Goal: Transaction & Acquisition: Book appointment/travel/reservation

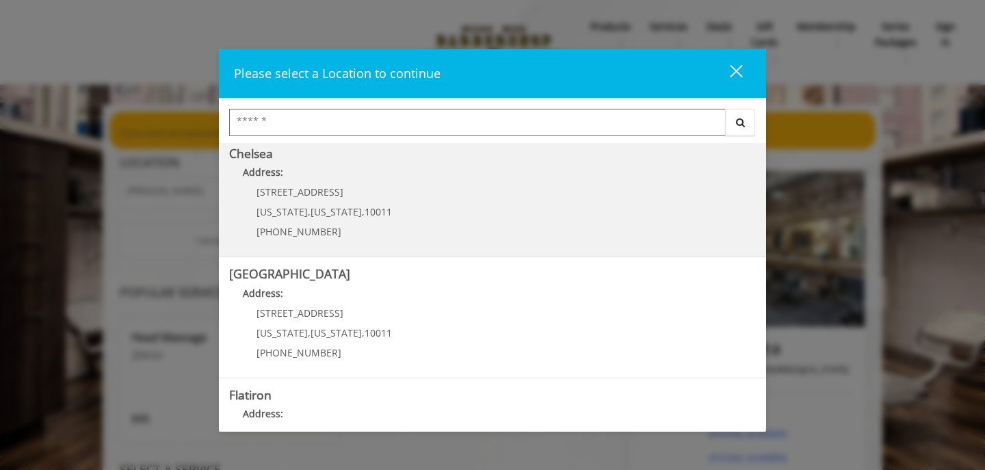
scroll to position [127, 0]
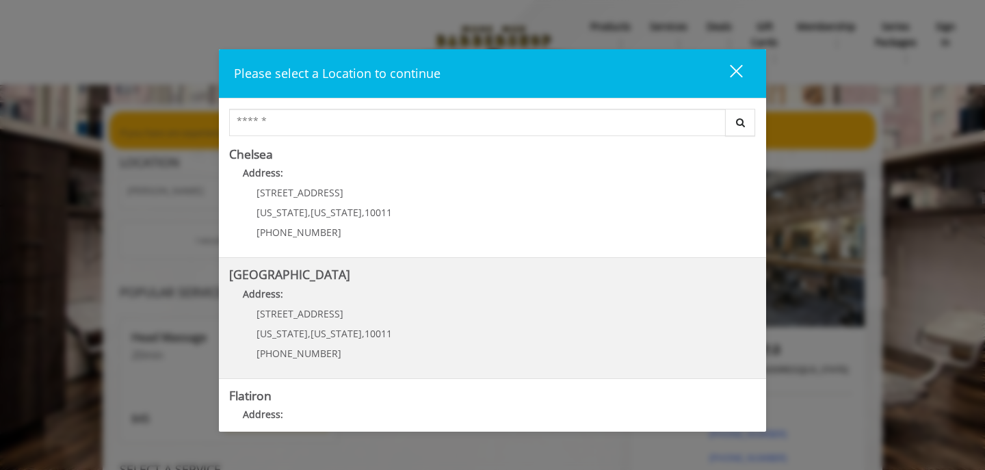
click at [470, 345] on Street "[GEOGRAPHIC_DATA] Address: [STREET_ADDRESS][US_STATE][US_STATE] (646) 850-0041" at bounding box center [492, 318] width 527 height 100
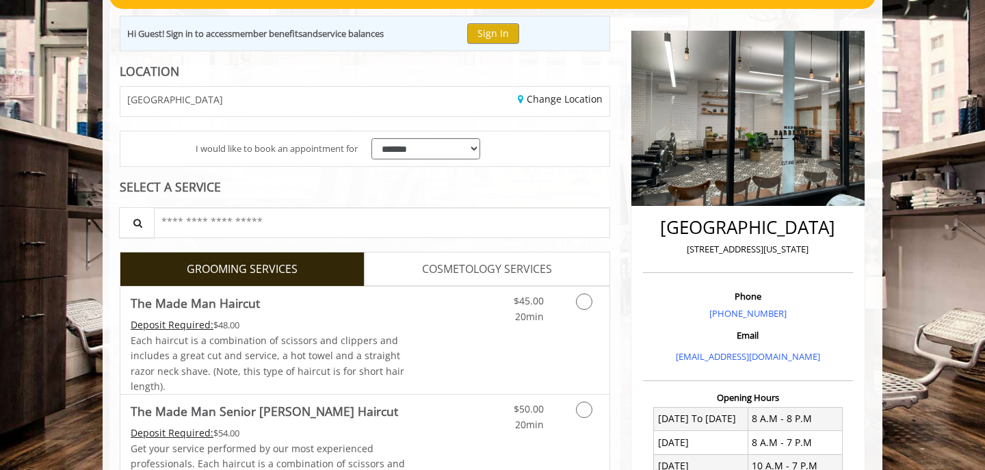
scroll to position [142, 0]
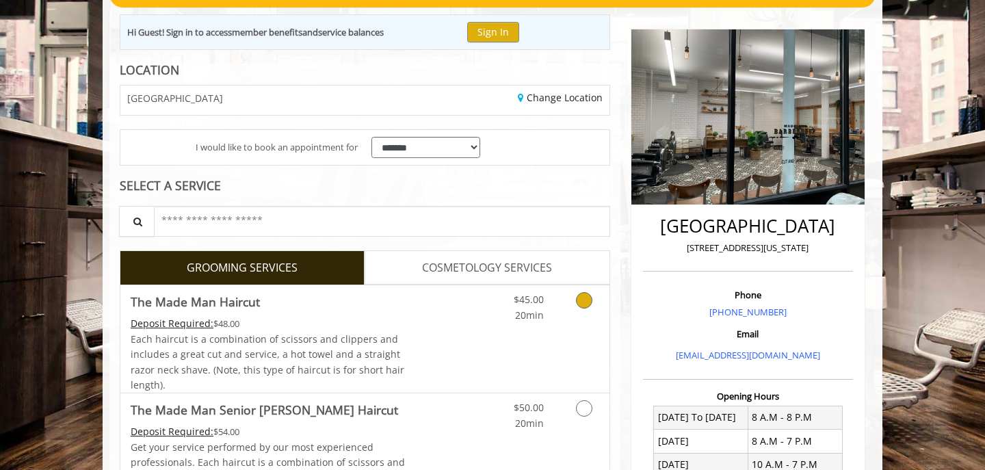
click at [585, 298] on icon "Grooming services" at bounding box center [584, 300] width 16 height 16
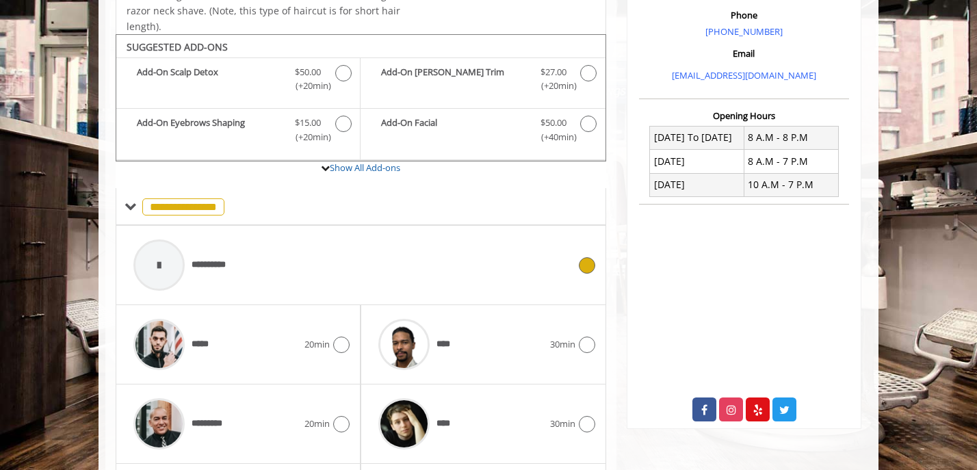
scroll to position [455, 0]
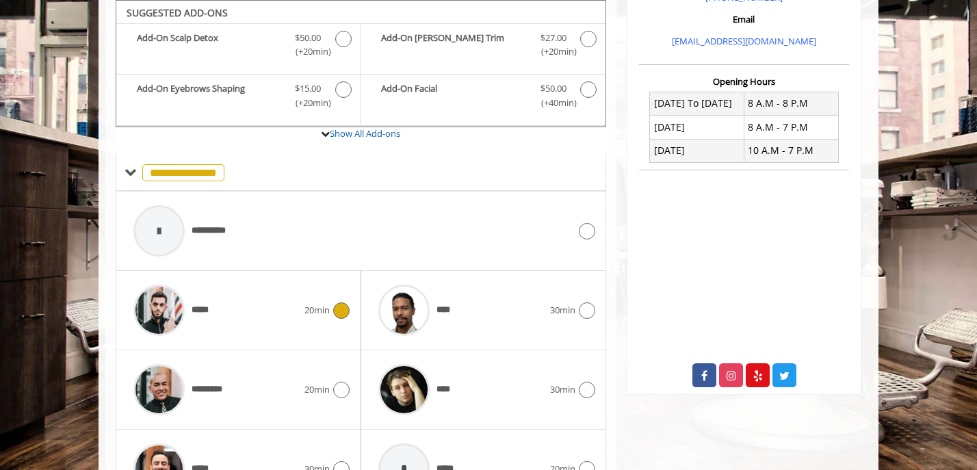
click at [341, 309] on icon at bounding box center [341, 310] width 16 height 16
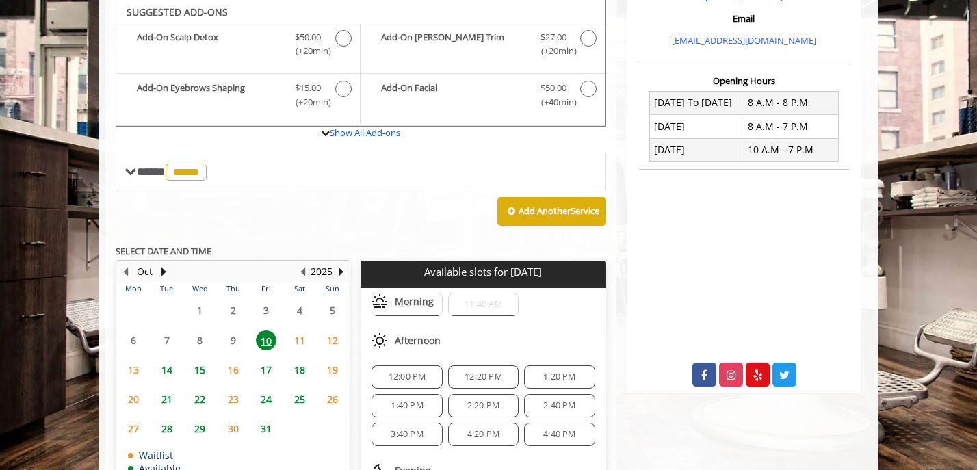
scroll to position [59, 0]
click at [477, 383] on span "12:20 PM" at bounding box center [483, 379] width 38 height 11
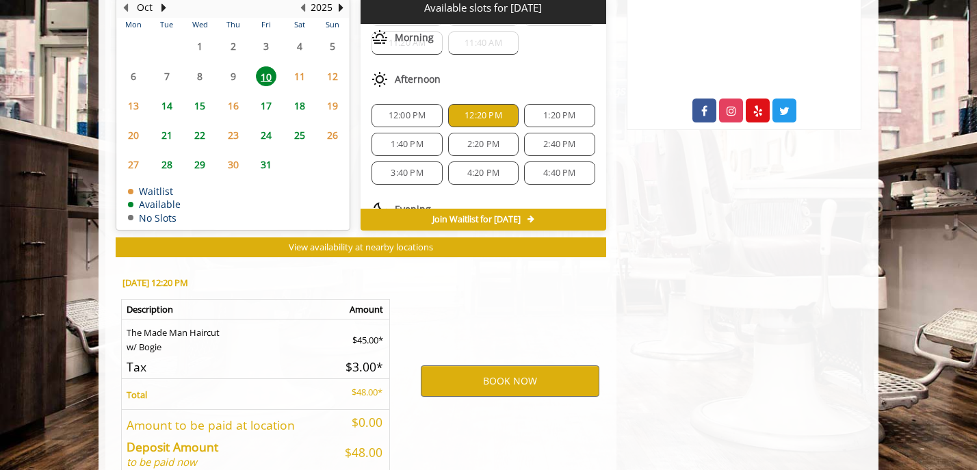
scroll to position [795, 0]
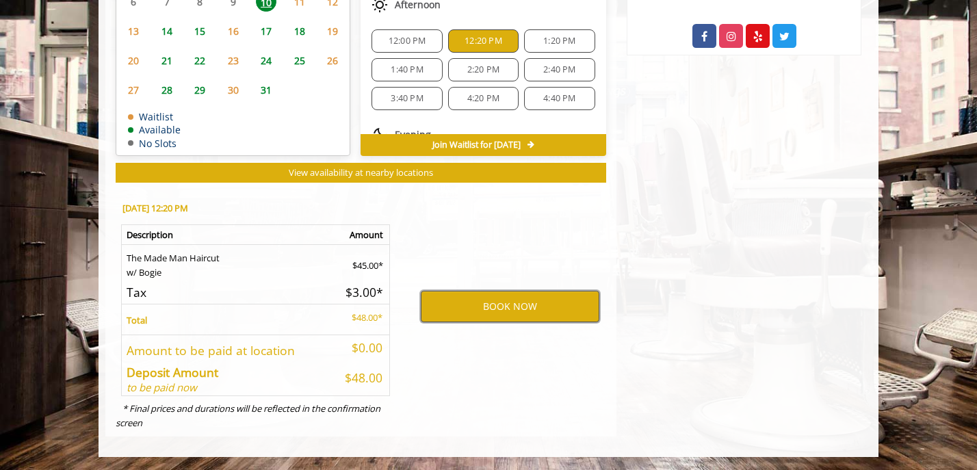
click at [482, 302] on button "BOOK NOW" at bounding box center [510, 306] width 178 height 31
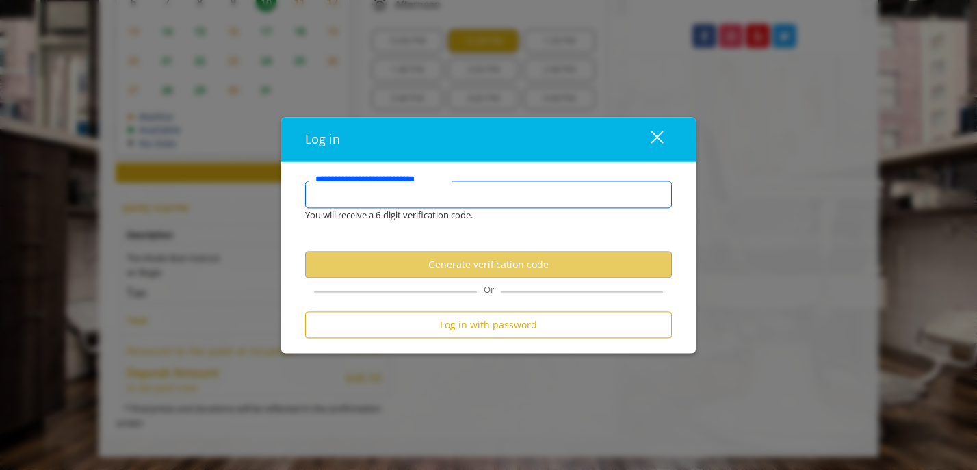
click at [423, 198] on input "**********" at bounding box center [488, 194] width 367 height 27
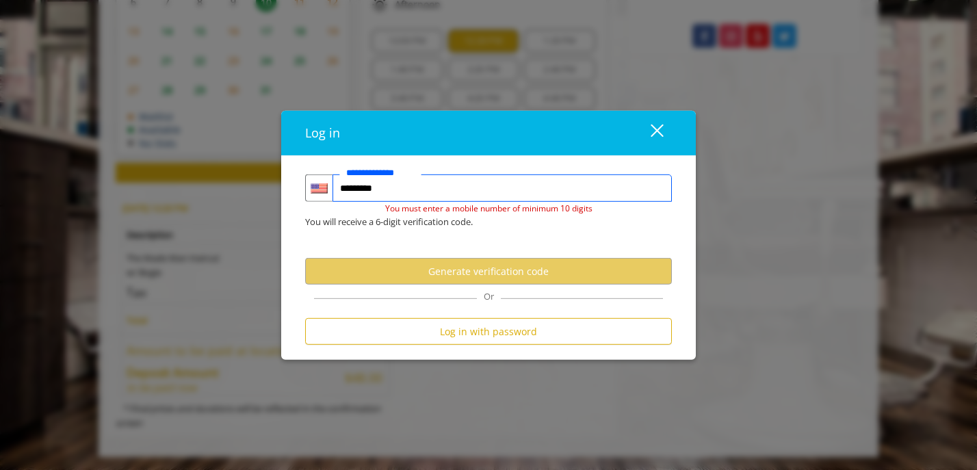
type input "**********"
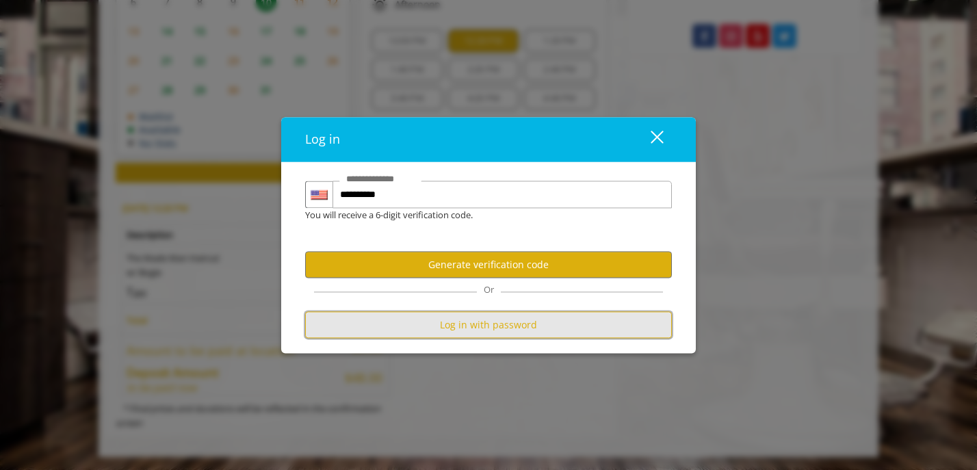
click at [481, 328] on button "Log in with password" at bounding box center [488, 325] width 367 height 27
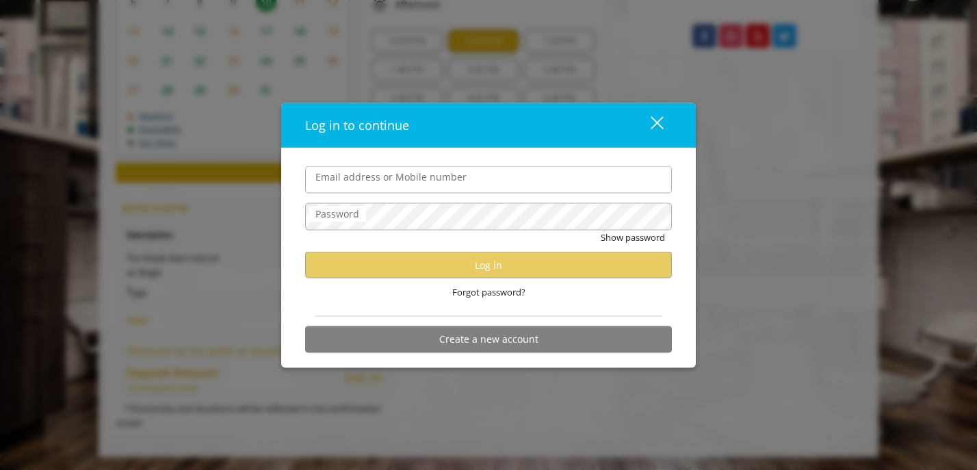
scroll to position [0, 0]
type input "**********"
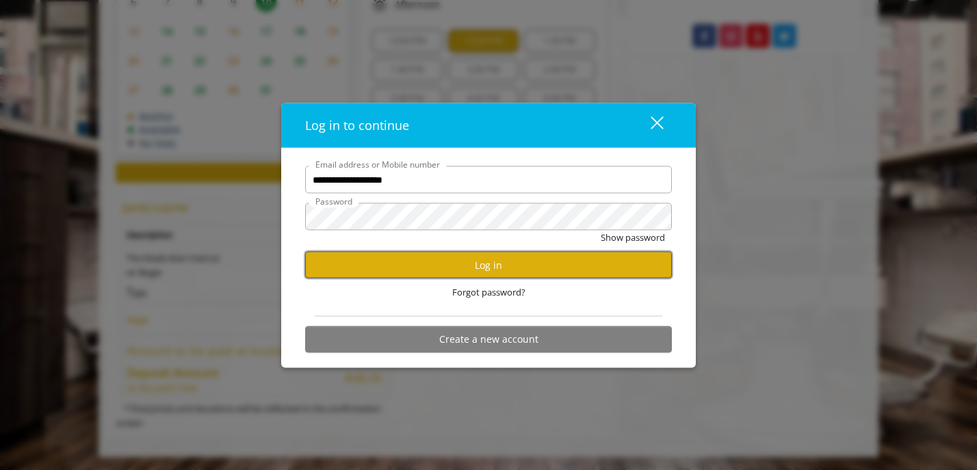
click at [403, 261] on button "Log in" at bounding box center [488, 265] width 367 height 27
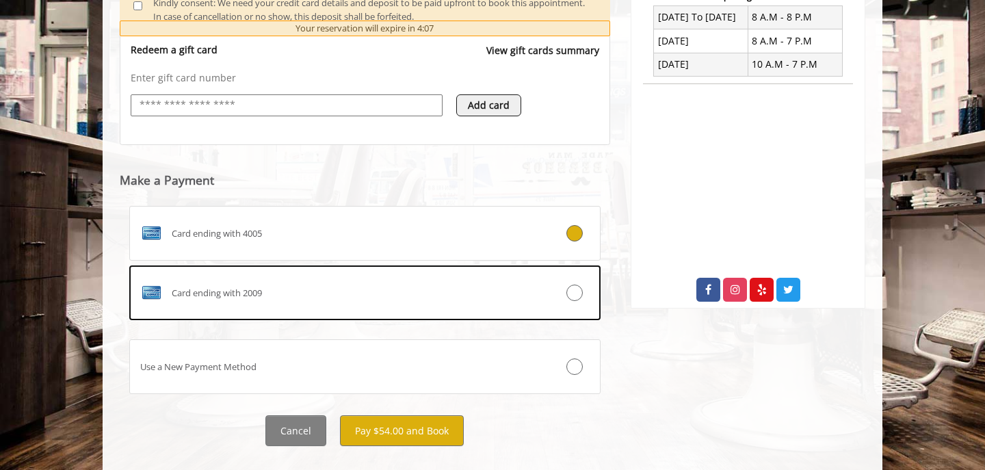
scroll to position [566, 0]
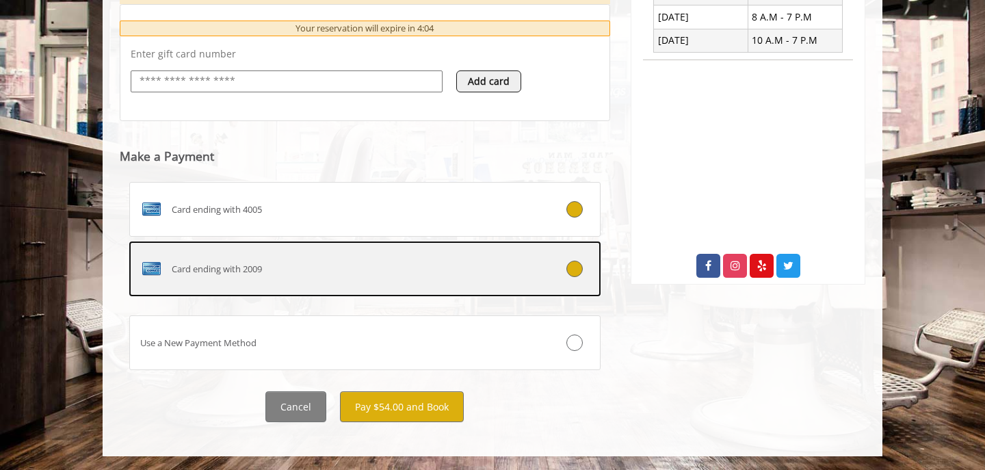
click at [571, 269] on icon at bounding box center [574, 269] width 16 height 16
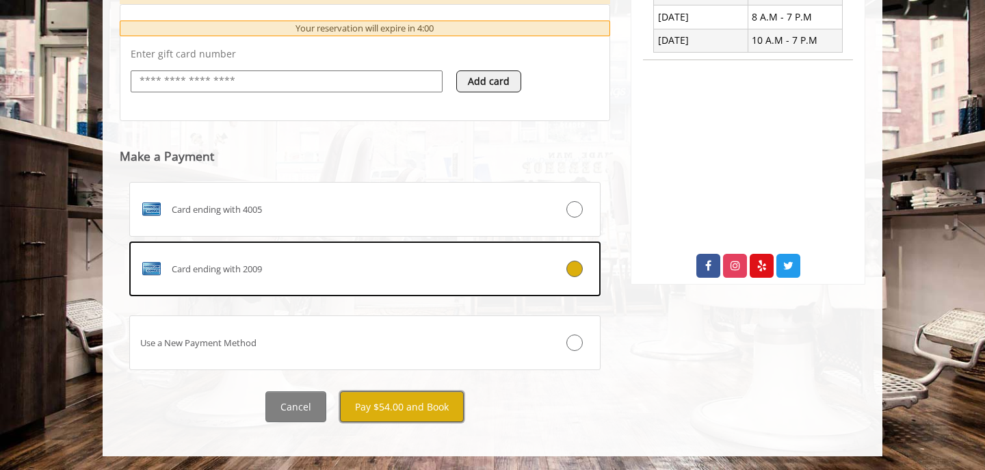
click at [421, 404] on button "Pay $54.00 and Book" at bounding box center [402, 406] width 124 height 31
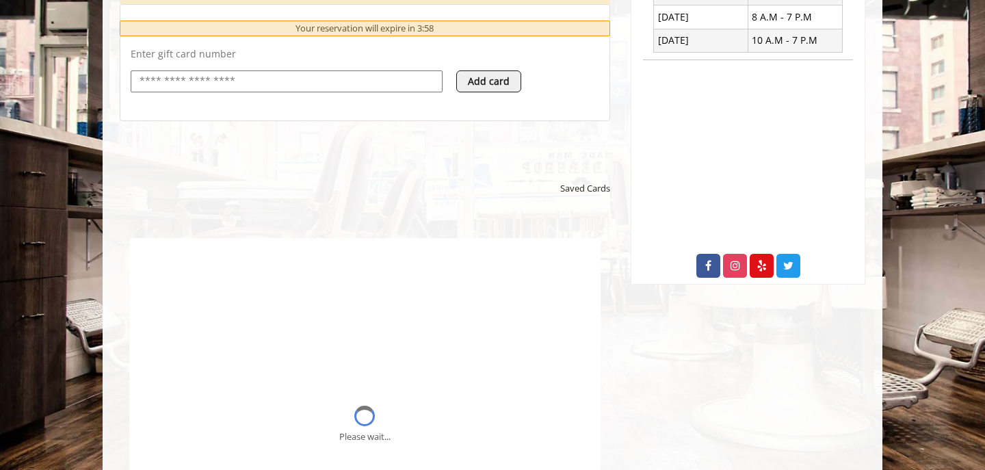
scroll to position [0, 0]
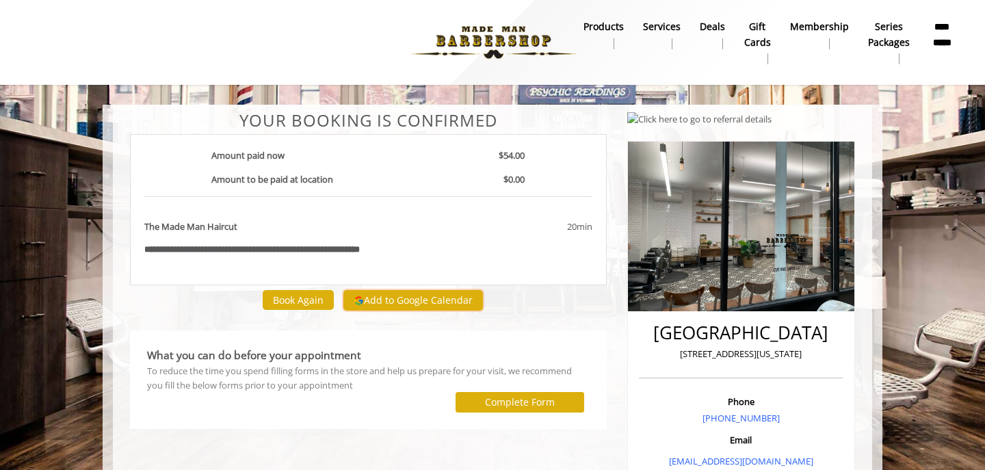
click at [396, 302] on button "Add to Google Calendar" at bounding box center [413, 300] width 140 height 21
